Goal: Information Seeking & Learning: Check status

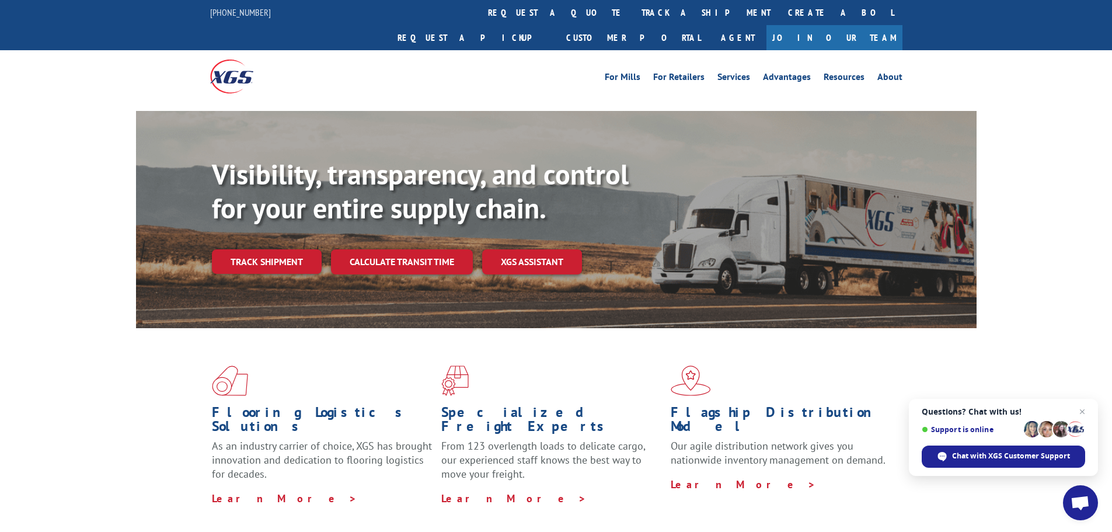
click at [709, 25] on link "Customer Portal" at bounding box center [633, 37] width 152 height 25
click at [394, 249] on link "Calculate transit time" at bounding box center [402, 261] width 142 height 25
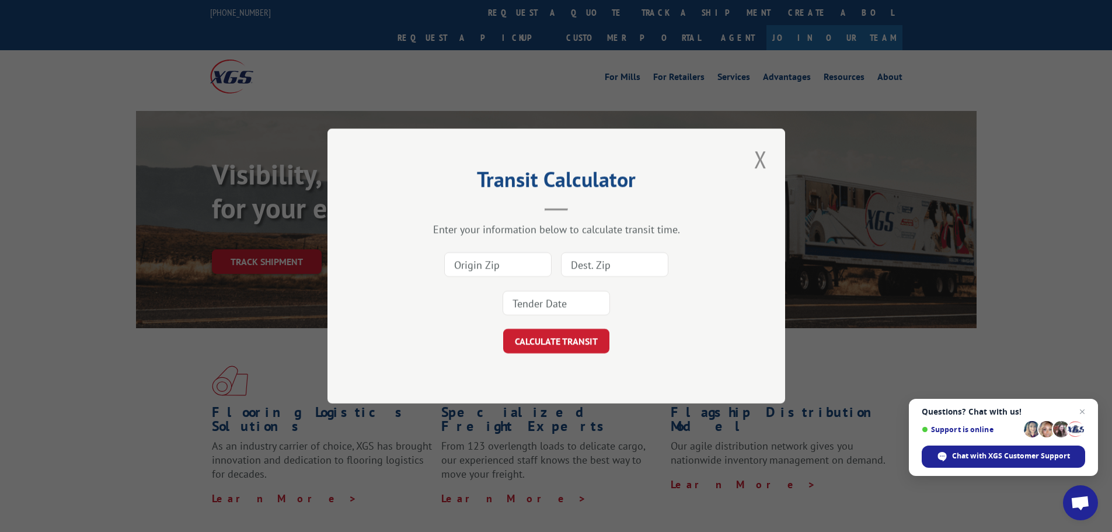
click at [761, 162] on button "Close modal" at bounding box center [761, 159] width 20 height 32
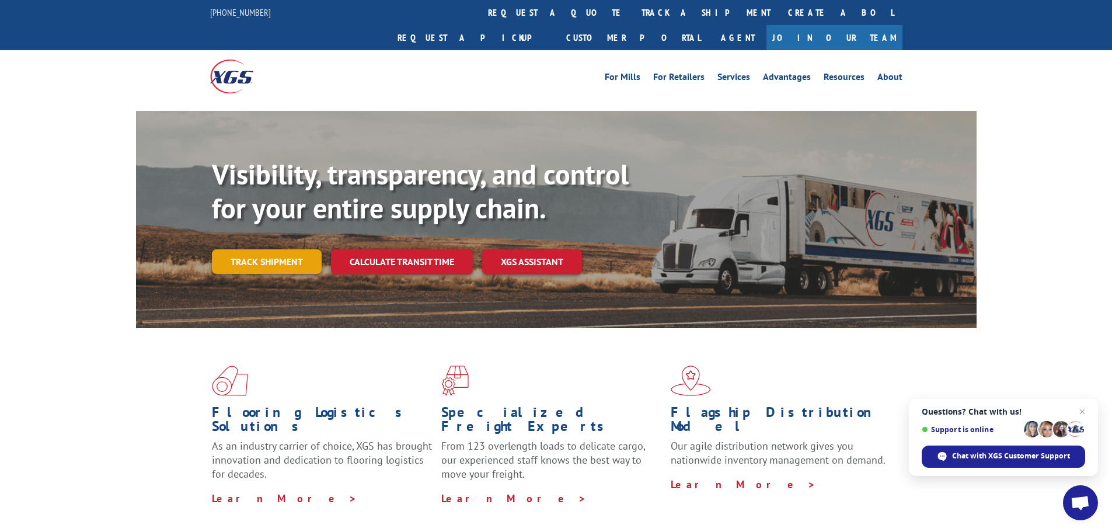
click at [278, 249] on link "Track shipment" at bounding box center [267, 261] width 110 height 25
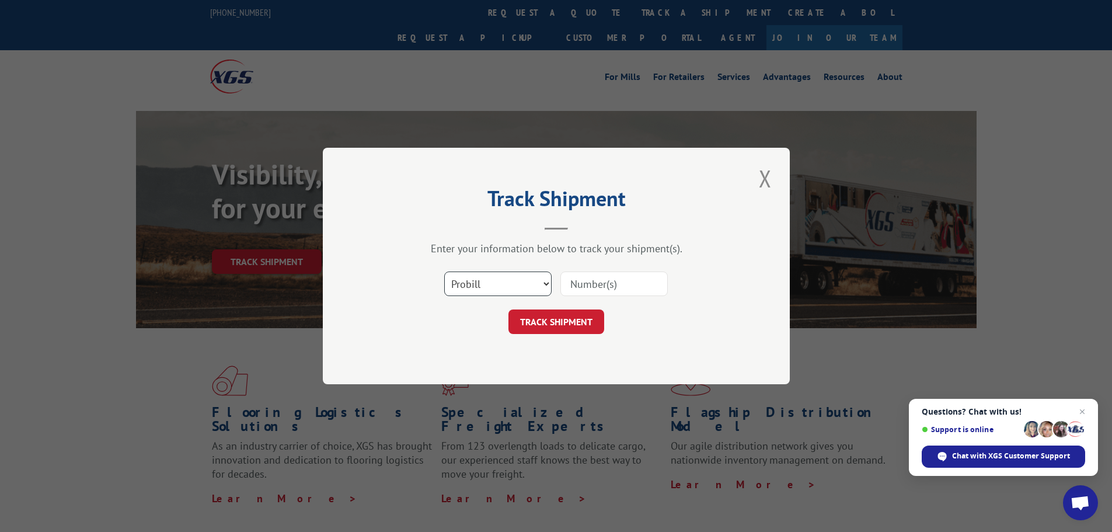
click at [508, 285] on select "Select category... Probill BOL PO" at bounding box center [497, 283] width 107 height 25
select select "bol"
click at [444, 271] on select "Select category... Probill BOL PO" at bounding box center [497, 283] width 107 height 25
paste input "5955060"
type input "5955060"
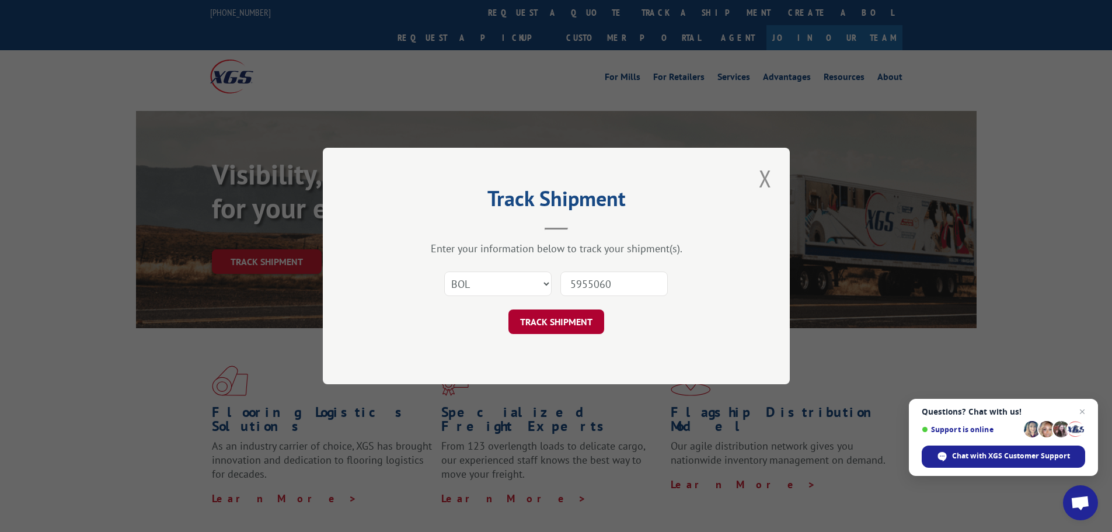
click at [585, 329] on button "TRACK SHIPMENT" at bounding box center [556, 321] width 96 height 25
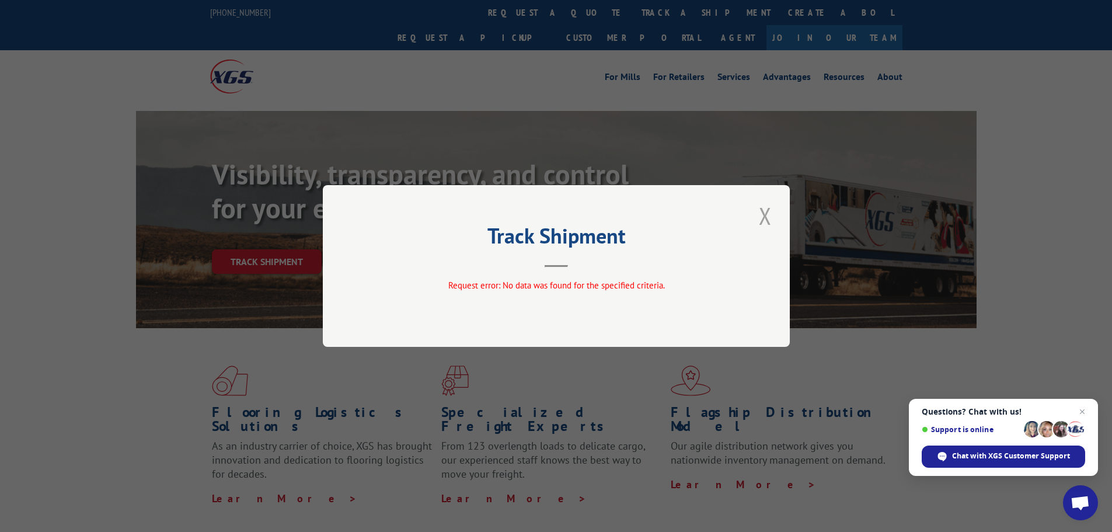
click at [768, 221] on button "Close modal" at bounding box center [765, 216] width 20 height 32
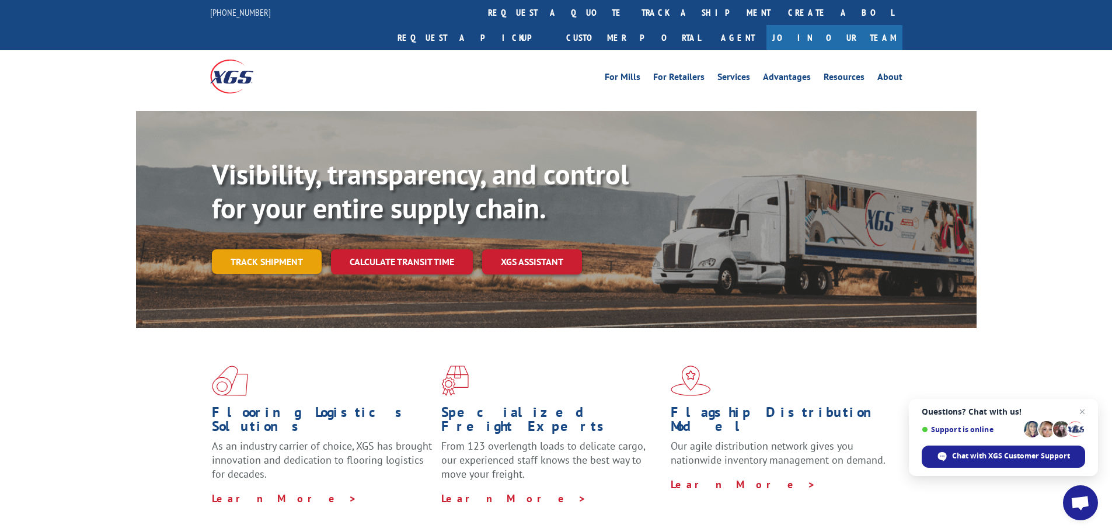
click at [266, 249] on link "Track shipment" at bounding box center [267, 261] width 110 height 25
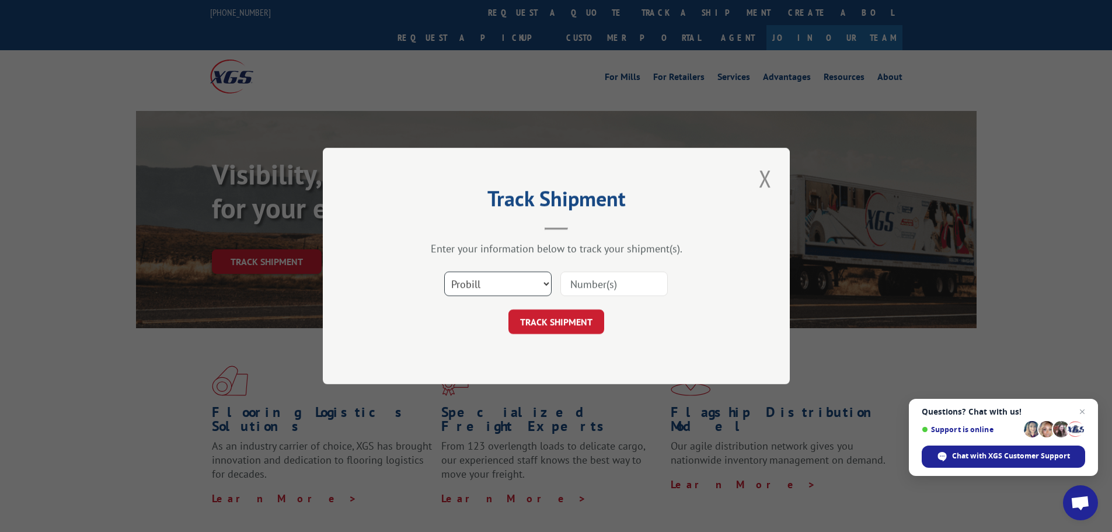
click at [463, 280] on select "Select category... Probill BOL PO" at bounding box center [497, 283] width 107 height 25
select select "po"
click at [444, 271] on select "Select category... Probill BOL PO" at bounding box center [497, 283] width 107 height 25
paste input "02508952"
type input "02508952"
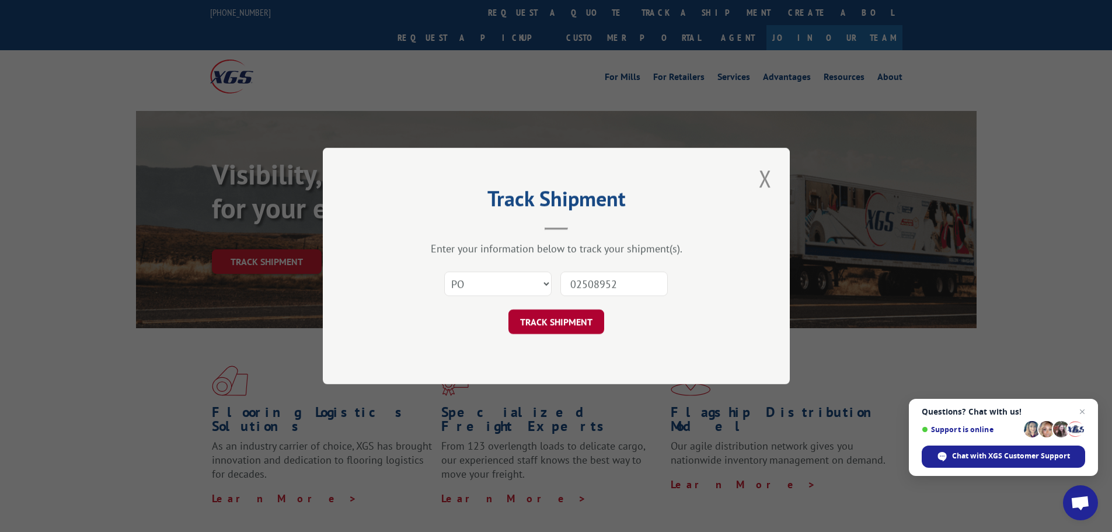
click at [573, 320] on button "TRACK SHIPMENT" at bounding box center [556, 321] width 96 height 25
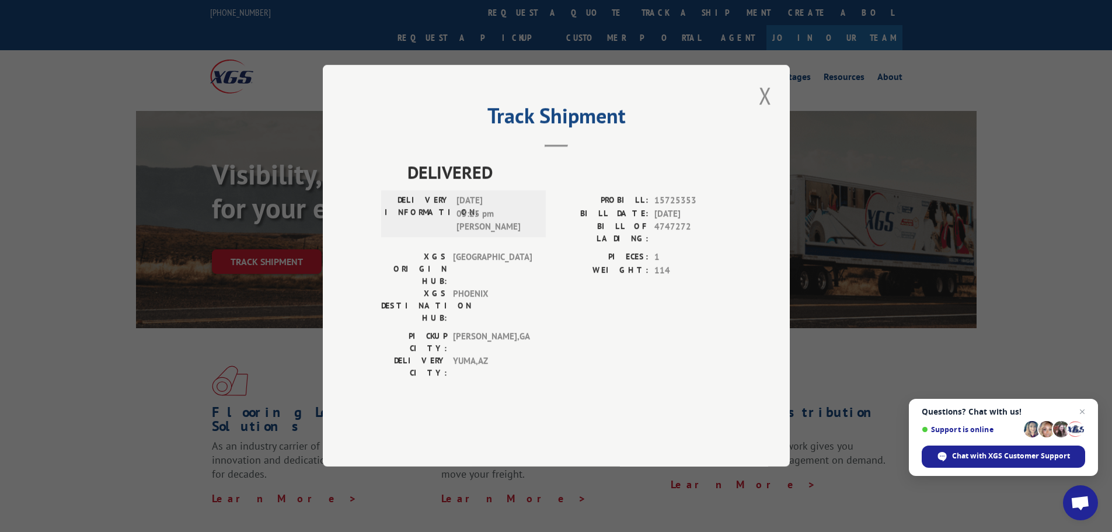
click at [776, 125] on div "Track Shipment DELIVERED DELIVERY INFORMATION: [DATE] 05:25 pm [PERSON_NAME]: 1…" at bounding box center [556, 266] width 467 height 402
click at [772, 111] on button "Close modal" at bounding box center [765, 95] width 20 height 32
